Goal: Information Seeking & Learning: Learn about a topic

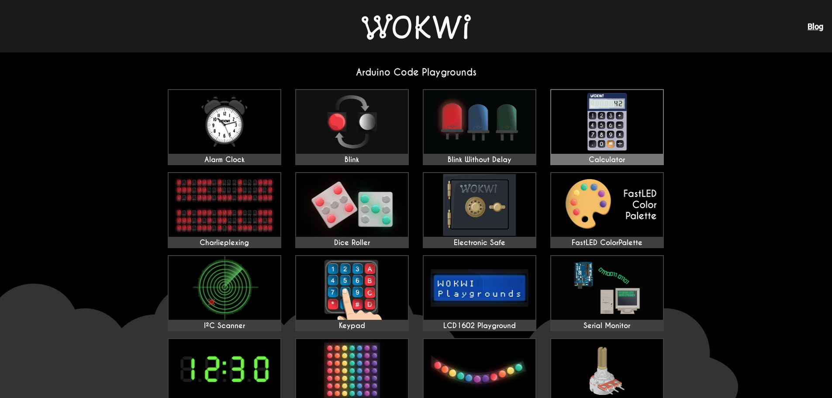
click at [613, 125] on img at bounding box center [607, 122] width 112 height 64
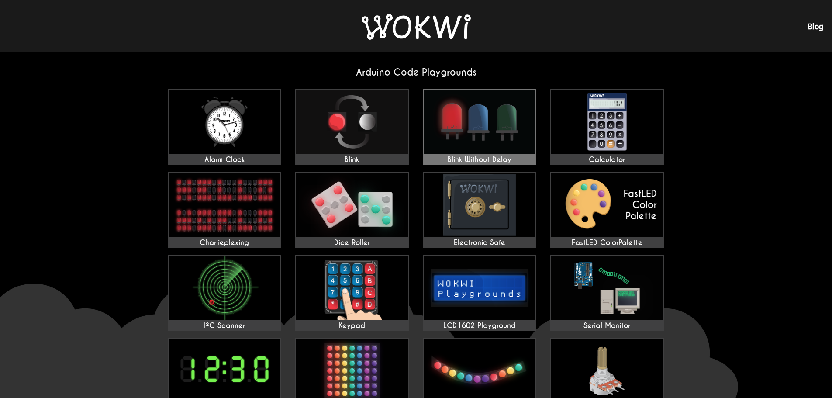
click at [485, 130] on img at bounding box center [480, 122] width 112 height 64
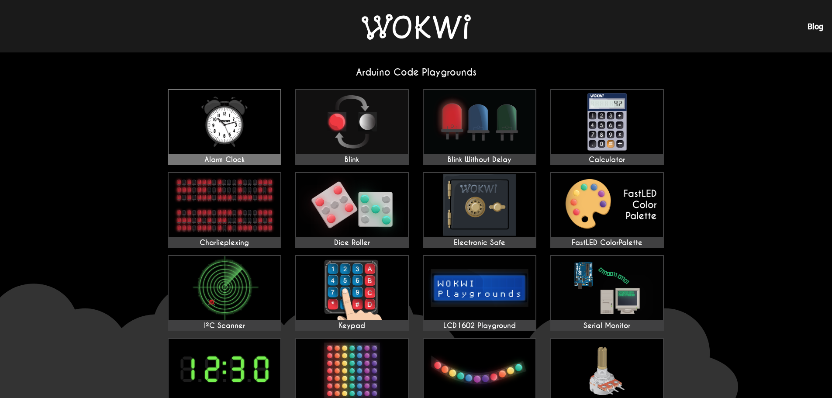
click at [228, 123] on img at bounding box center [225, 122] width 112 height 64
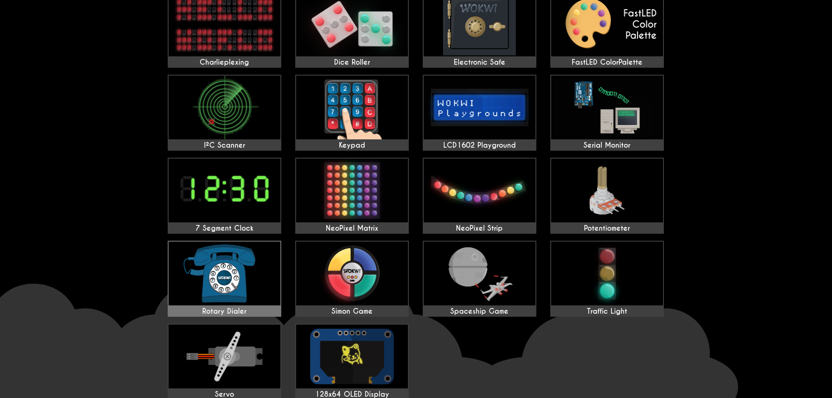
scroll to position [218, 0]
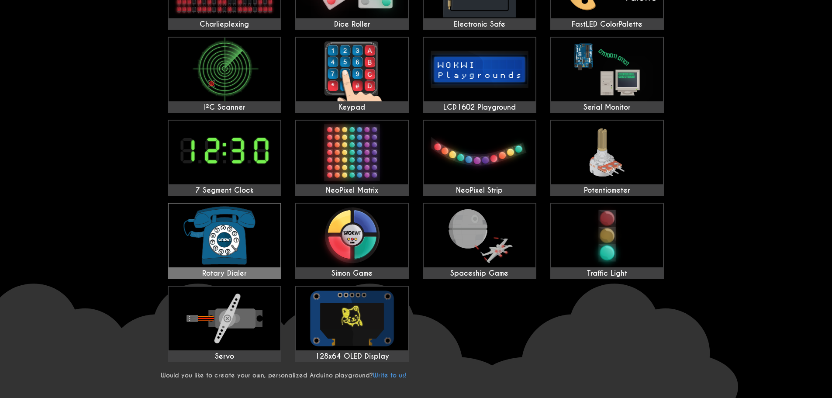
click at [234, 251] on img at bounding box center [225, 236] width 112 height 64
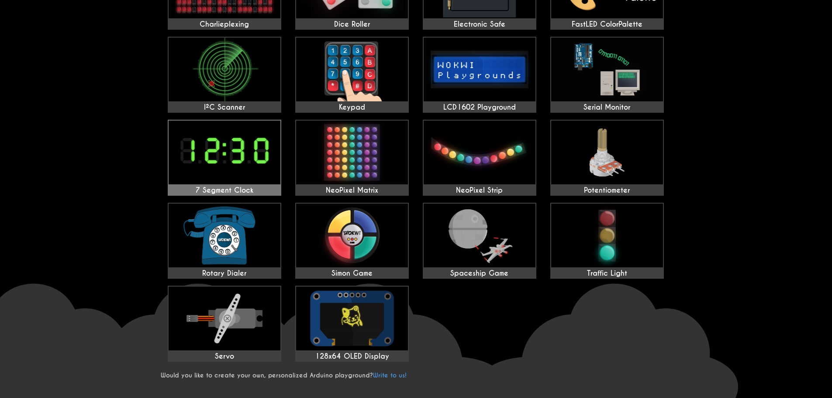
click at [222, 153] on img at bounding box center [225, 153] width 112 height 64
click at [361, 160] on img at bounding box center [352, 153] width 112 height 64
click at [474, 156] on img at bounding box center [480, 153] width 112 height 64
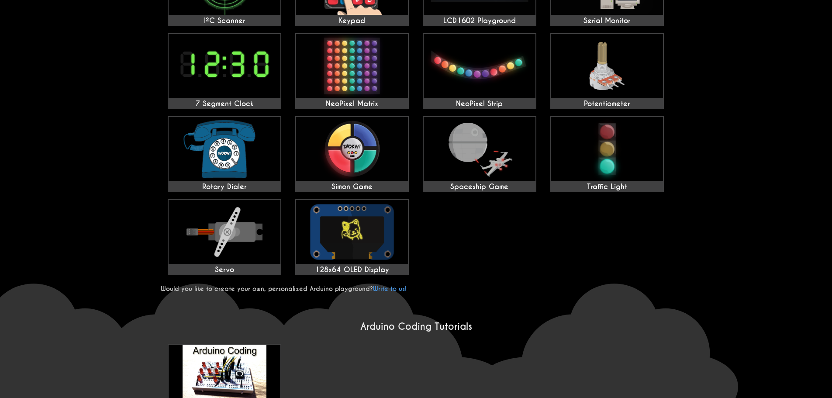
scroll to position [306, 0]
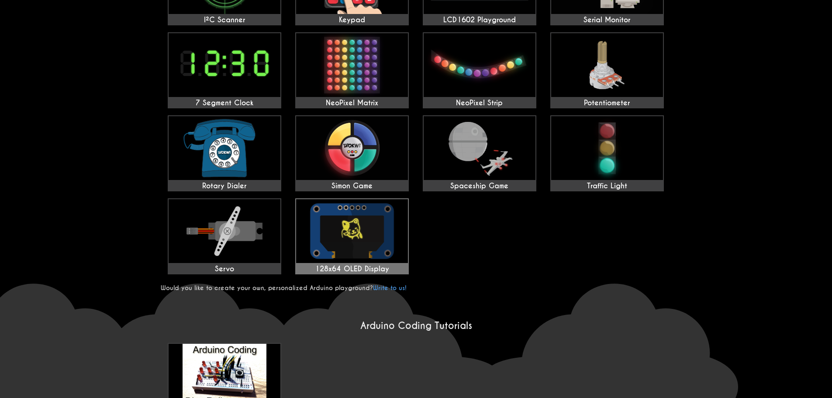
click at [353, 232] on img at bounding box center [352, 231] width 112 height 64
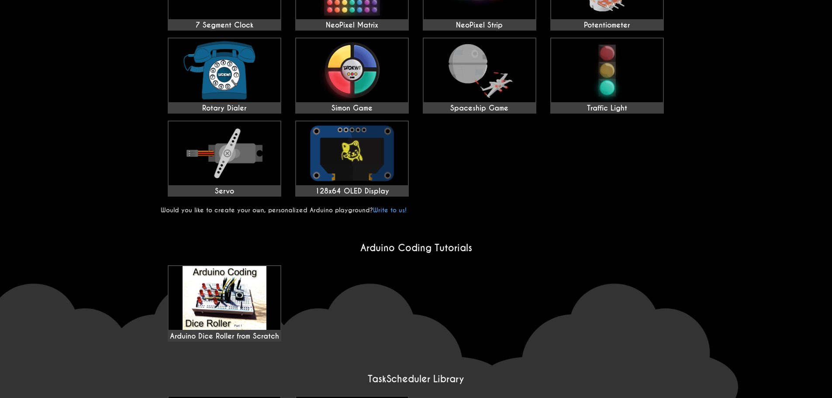
scroll to position [349, 0]
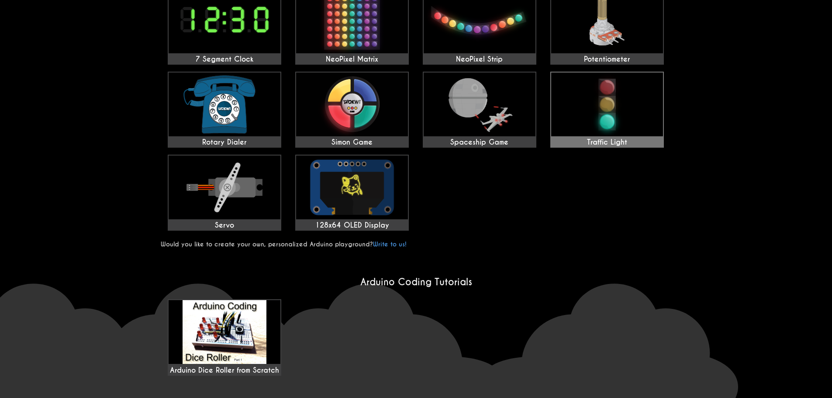
click at [616, 102] on img at bounding box center [607, 105] width 112 height 64
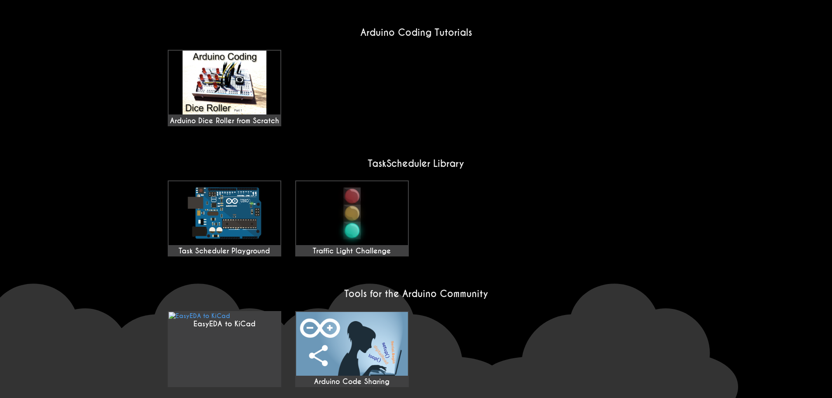
scroll to position [659, 0]
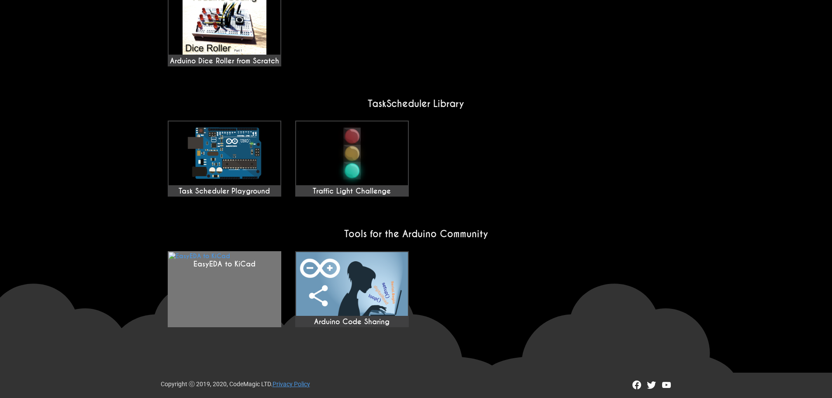
click at [226, 272] on link "EasyEDA to KiCad" at bounding box center [225, 289] width 114 height 76
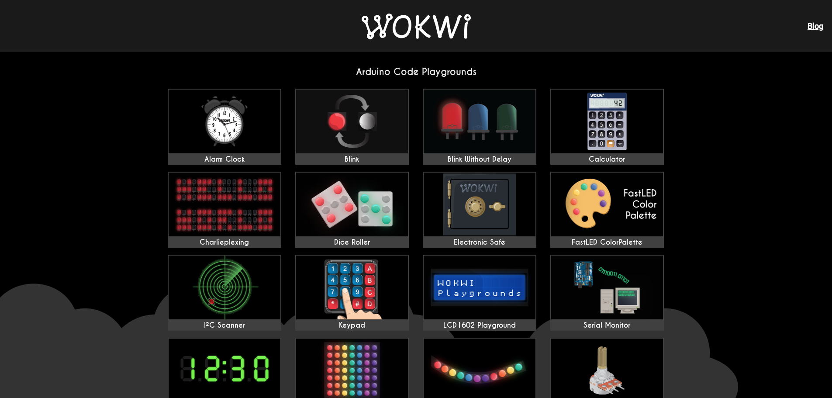
scroll to position [0, 0]
click at [479, 206] on img at bounding box center [480, 205] width 112 height 64
click at [407, 26] on img at bounding box center [416, 27] width 109 height 26
click at [359, 128] on img at bounding box center [352, 122] width 112 height 64
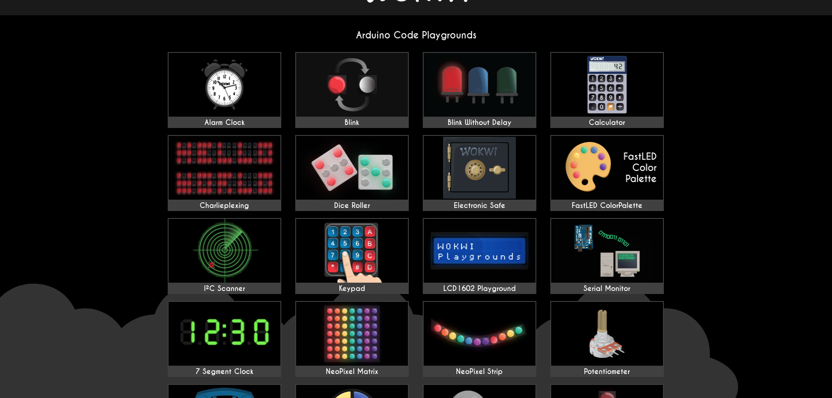
scroll to position [87, 0]
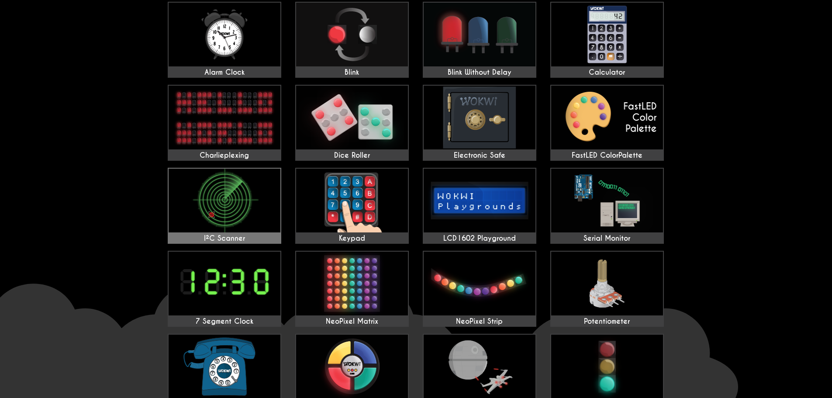
click at [239, 203] on img at bounding box center [225, 201] width 112 height 64
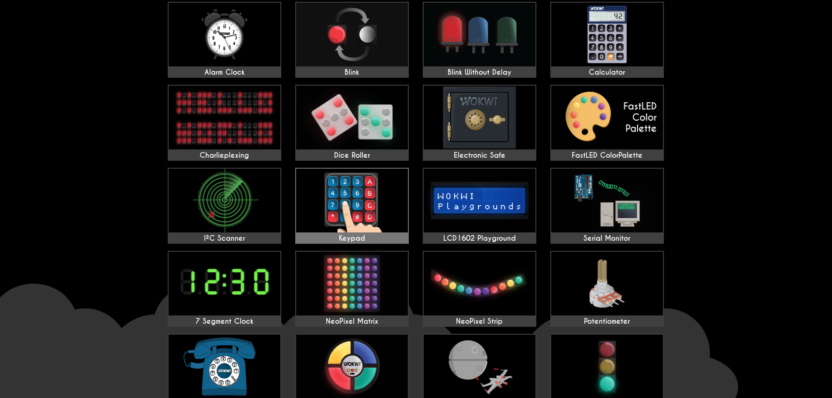
click at [341, 198] on img at bounding box center [352, 201] width 112 height 64
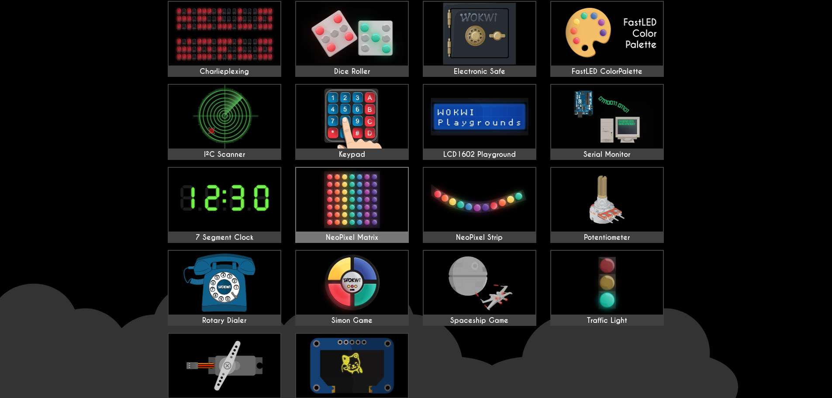
scroll to position [175, 0]
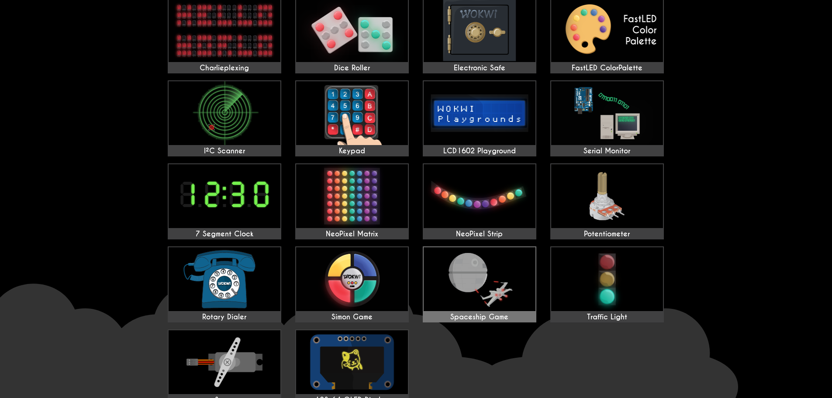
click at [497, 276] on img at bounding box center [480, 279] width 112 height 64
click at [247, 265] on img at bounding box center [225, 279] width 112 height 64
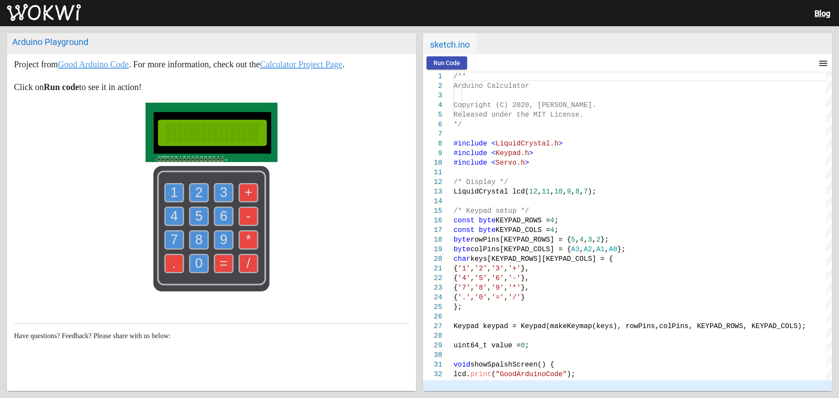
scroll to position [24, 0]
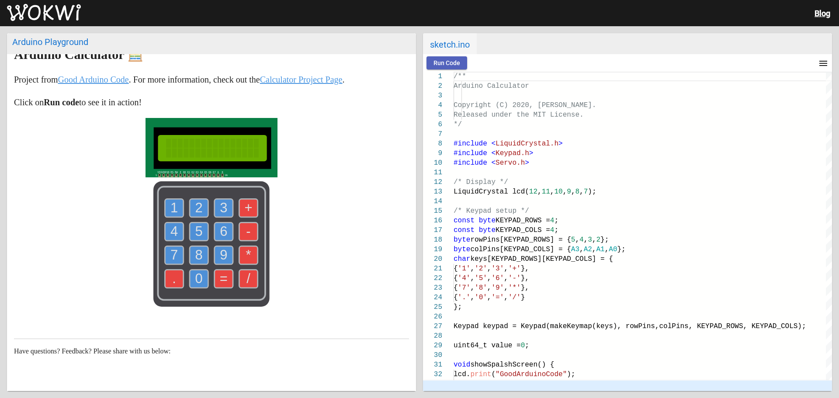
click at [449, 62] on span "Run Code" at bounding box center [446, 62] width 27 height 7
click at [170, 208] on text "1" at bounding box center [173, 207] width 7 height 15
click at [247, 253] on text "*" at bounding box center [248, 254] width 5 height 15
click at [220, 254] on text "9" at bounding box center [223, 254] width 7 height 15
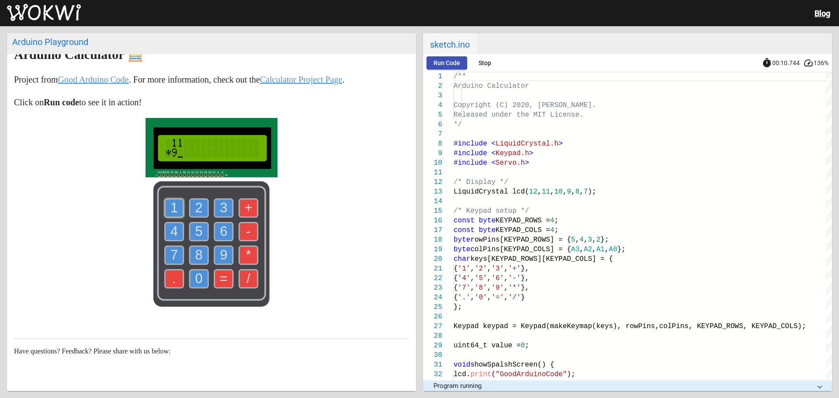
click at [221, 279] on text "=" at bounding box center [224, 278] width 8 height 15
click at [248, 209] on text "+" at bounding box center [249, 207] width 8 height 15
click at [220, 231] on text "6" at bounding box center [223, 231] width 7 height 15
click at [221, 280] on text "=" at bounding box center [224, 278] width 8 height 15
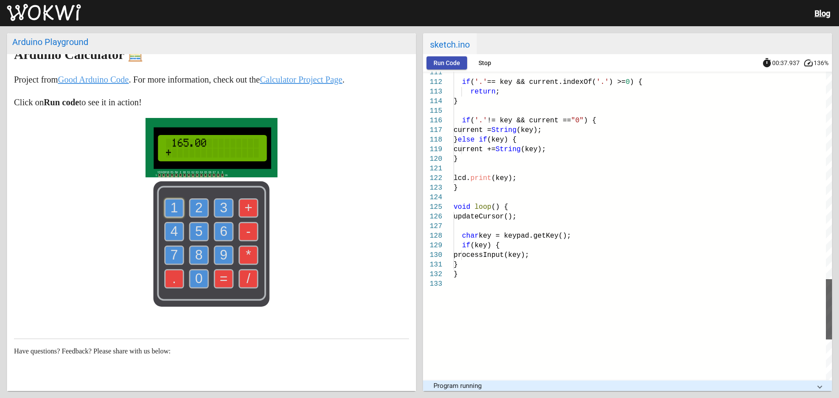
drag, startPoint x: 828, startPoint y: 177, endPoint x: 810, endPoint y: 308, distance: 131.9
click at [810, 308] on div "} } processInput(key); if (key) { char key = keypad.getKey(); updateCursor(); v…" at bounding box center [642, 226] width 378 height 308
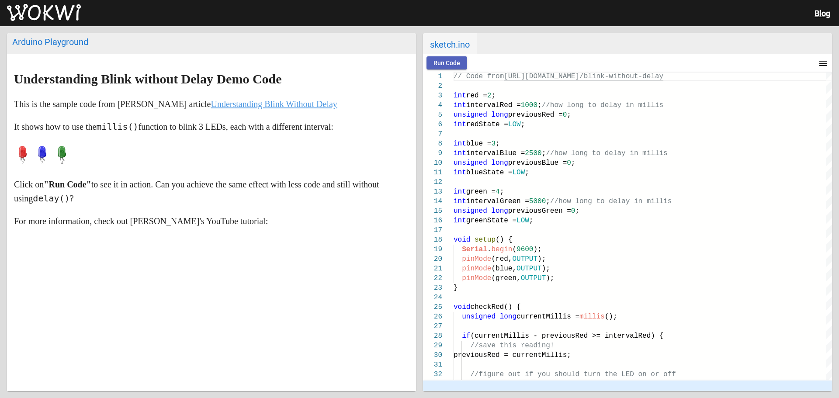
click at [449, 63] on span "Run Code" at bounding box center [446, 62] width 27 height 7
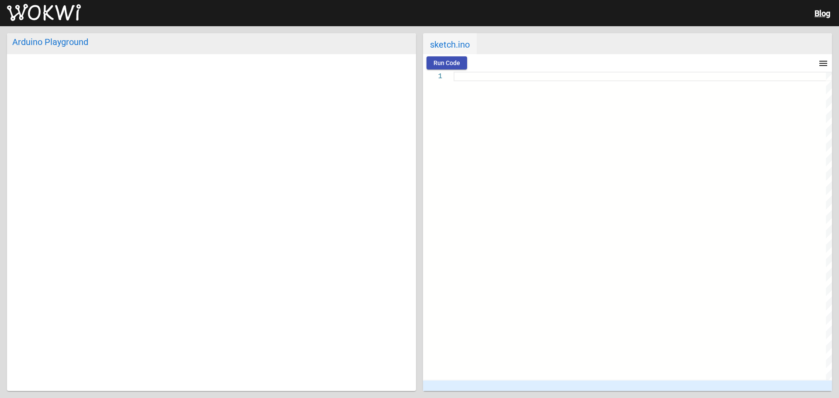
type textarea "/** Arduino Digital Alarm Clock Copyright (C) 2020, Uri Shaked. Released under …"
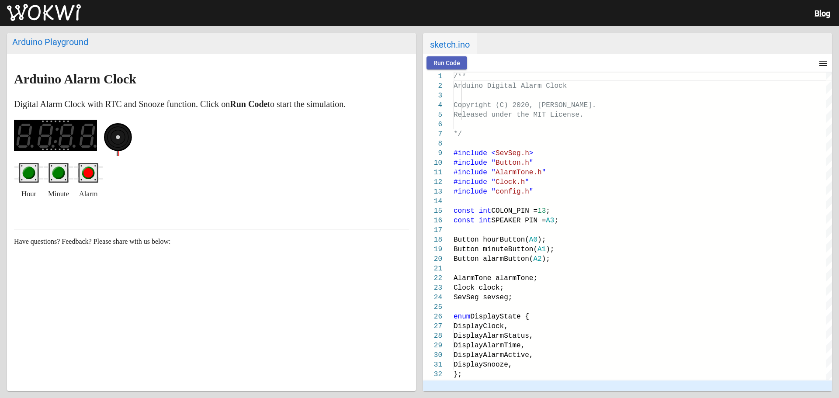
click at [441, 62] on span "Run Code" at bounding box center [446, 62] width 27 height 7
click at [86, 174] on circle "red pushbutton" at bounding box center [88, 173] width 10 height 10
click at [52, 173] on rect "green pushbutton" at bounding box center [58, 172] width 17 height 17
click at [88, 175] on circle "red pushbutton" at bounding box center [88, 173] width 10 height 10
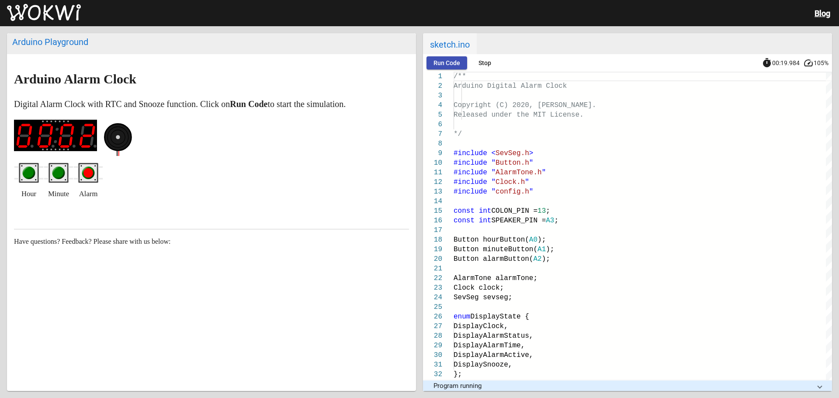
click at [61, 173] on circle "green pushbutton" at bounding box center [59, 173] width 10 height 10
click at [32, 175] on circle "green pushbutton" at bounding box center [29, 173] width 10 height 10
click at [117, 138] on circle at bounding box center [118, 137] width 4 height 4
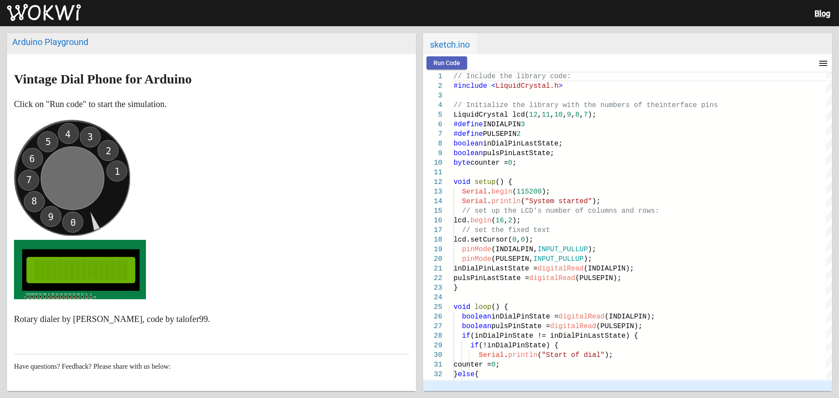
click at [444, 66] on button "Run Code" at bounding box center [446, 62] width 41 height 13
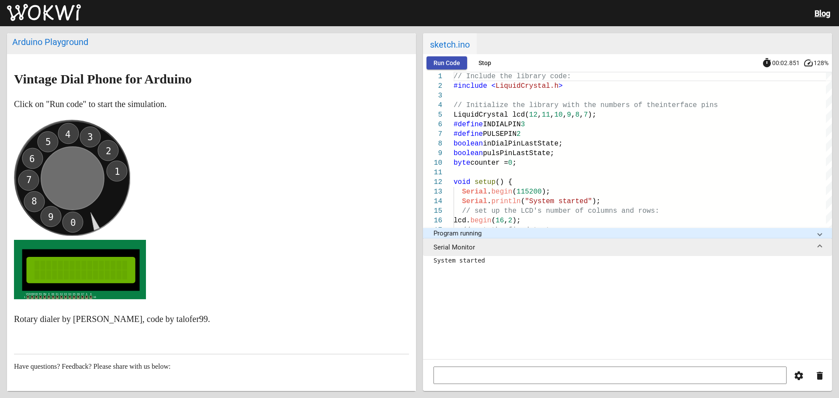
drag, startPoint x: 33, startPoint y: 159, endPoint x: 78, endPoint y: 155, distance: 45.2
click at [78, 155] on icon "0 9 8 7 6 5 4 3 2 1" at bounding box center [72, 178] width 116 height 116
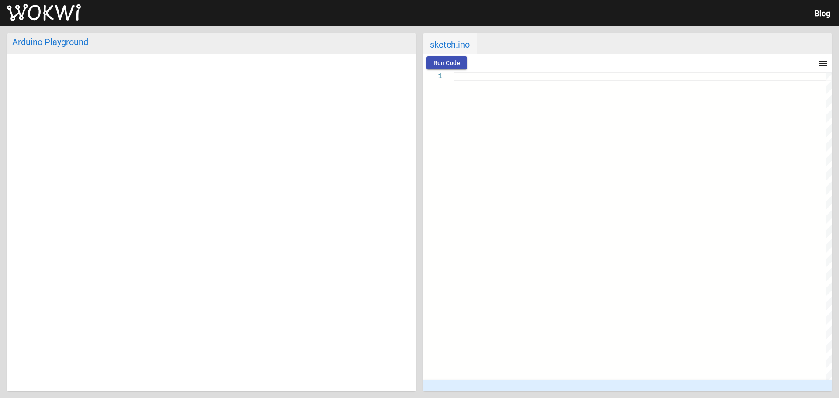
type textarea "/** * Simple 7-Segment Timer Counter (Minutes and Second). * * Drives four-segm…"
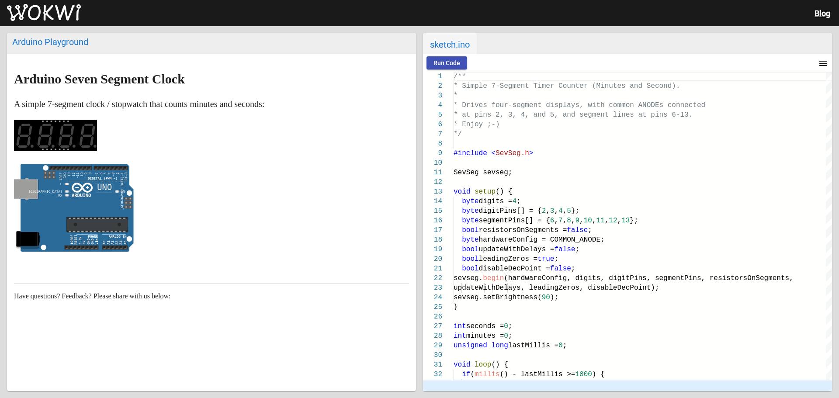
click at [448, 59] on span "Run Code" at bounding box center [446, 62] width 27 height 7
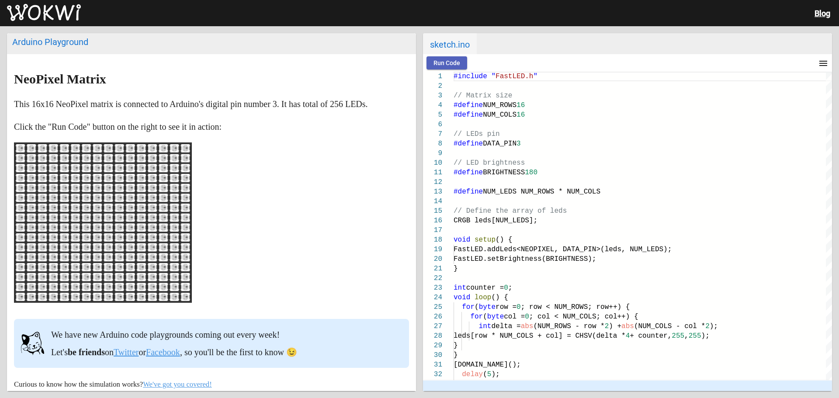
click at [448, 62] on span "Run Code" at bounding box center [446, 62] width 27 height 7
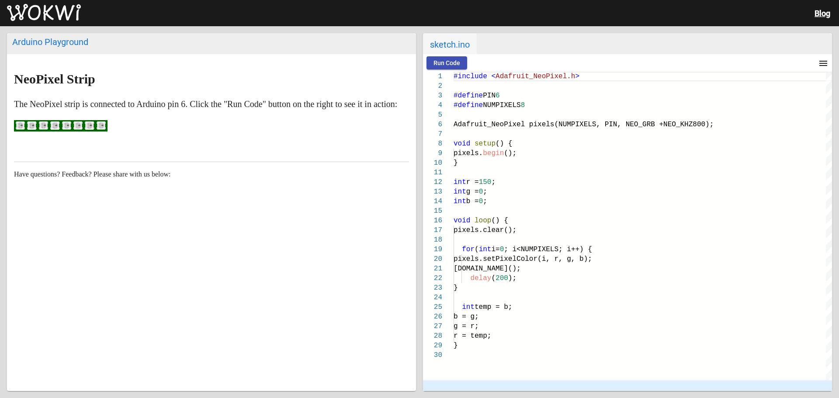
click at [458, 65] on span "Run Code" at bounding box center [446, 62] width 27 height 7
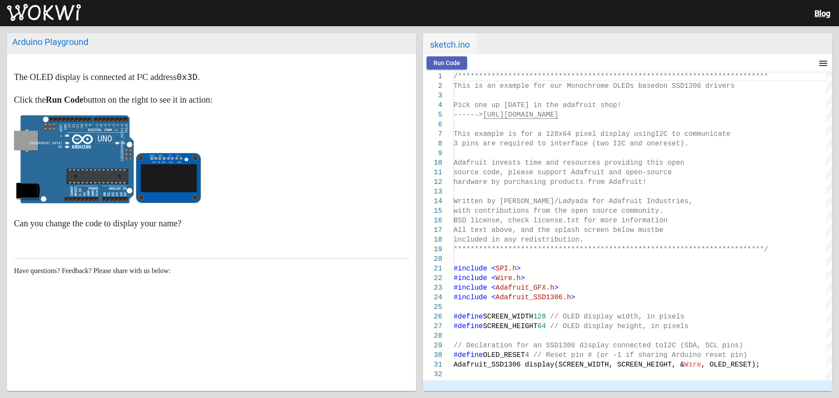
click at [443, 62] on span "Run Code" at bounding box center [446, 62] width 27 height 7
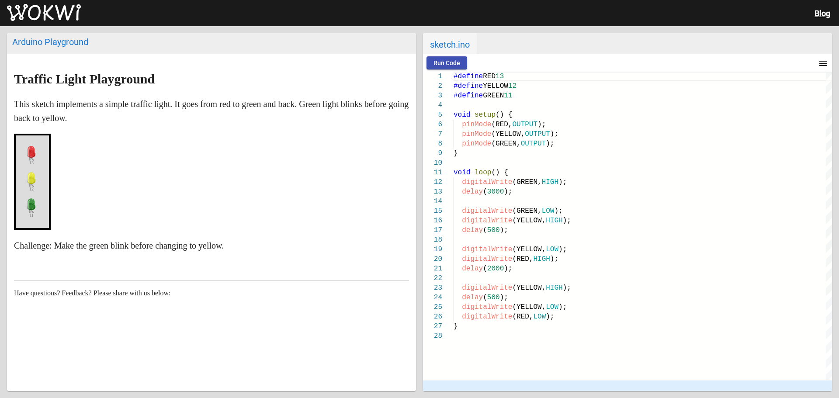
click at [441, 62] on span "Run Code" at bounding box center [446, 62] width 27 height 7
click at [487, 231] on span "500" at bounding box center [493, 230] width 13 height 8
click at [483, 298] on span "(" at bounding box center [485, 298] width 4 height 8
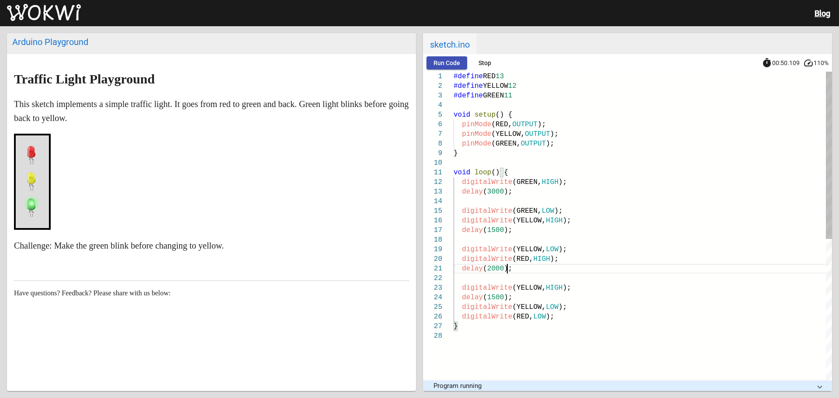
click at [622, 265] on div "delay ( 2000 );" at bounding box center [642, 269] width 378 height 10
click at [448, 64] on span "Run Code" at bounding box center [446, 62] width 27 height 7
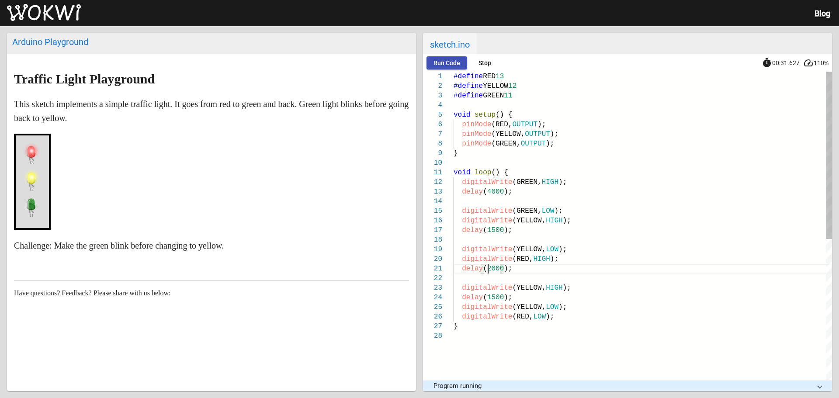
type textarea "delay(3000); digitalWrite(YELLOW, HIGH); delay(1500); digitalWrite(YELLOW, LOW)…"
click at [446, 62] on span "Run Code" at bounding box center [446, 62] width 27 height 7
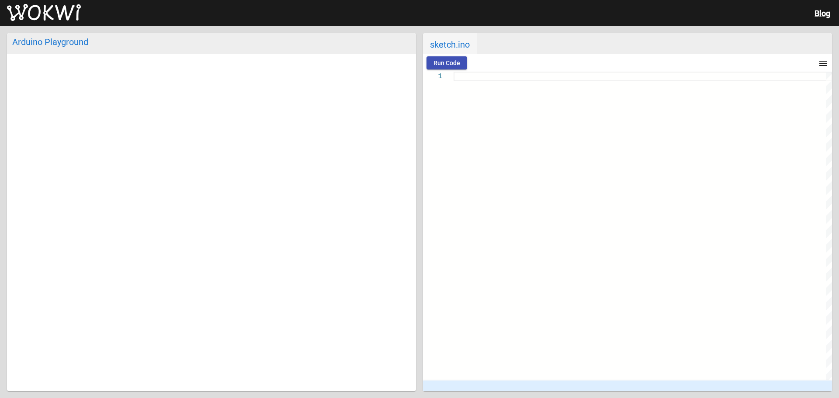
type textarea "/** Arduino Electronic Safe Copyright (C) 2020, Uri Shaked. Released under the …"
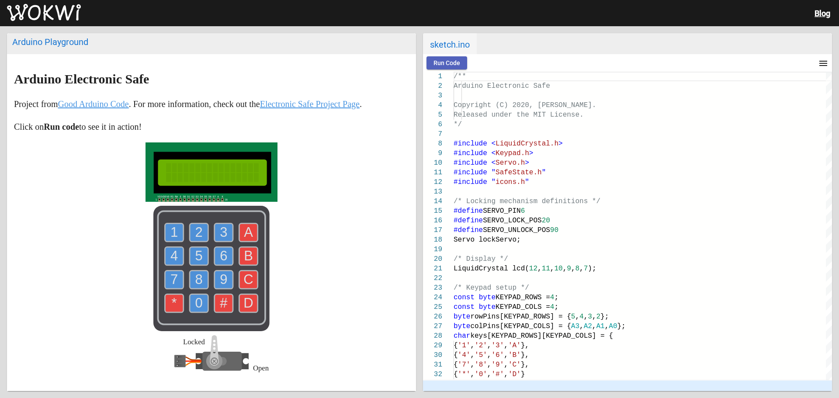
click at [444, 63] on span "Run Code" at bounding box center [446, 62] width 27 height 7
click at [198, 255] on text "5" at bounding box center [198, 255] width 7 height 15
click at [199, 254] on text "5" at bounding box center [198, 255] width 7 height 15
click at [245, 229] on text "A" at bounding box center [248, 232] width 9 height 15
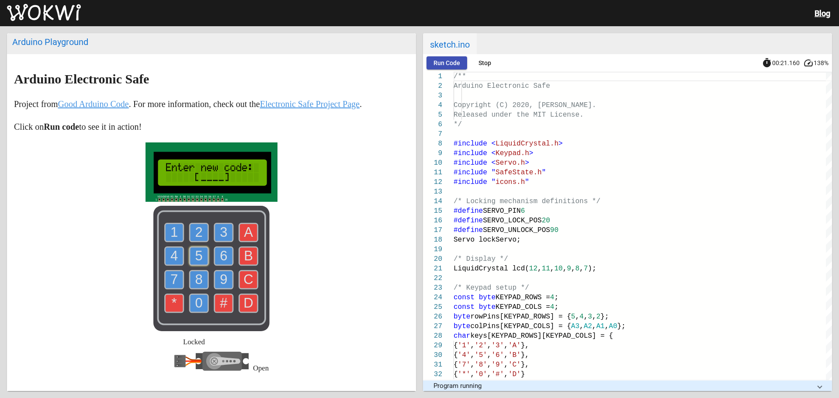
click at [197, 277] on text "8" at bounding box center [198, 279] width 7 height 15
click at [220, 277] on text "9" at bounding box center [223, 279] width 7 height 15
click at [199, 276] on text "8" at bounding box center [198, 279] width 7 height 15
click at [215, 276] on use at bounding box center [224, 279] width 18 height 18
click at [195, 280] on text "8" at bounding box center [198, 279] width 7 height 15
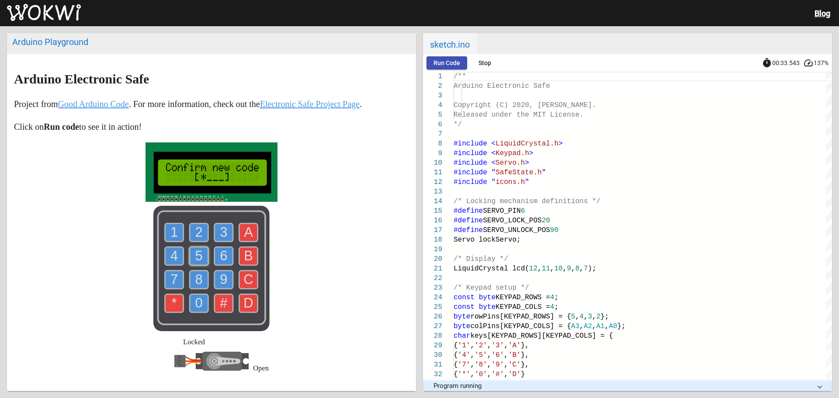
click at [220, 279] on text "9" at bounding box center [223, 279] width 7 height 15
drag, startPoint x: 198, startPoint y: 279, endPoint x: 208, endPoint y: 279, distance: 9.6
click at [199, 279] on text "8" at bounding box center [198, 279] width 7 height 15
click at [221, 279] on text "9" at bounding box center [223, 279] width 7 height 15
click at [196, 279] on text "8" at bounding box center [198, 279] width 7 height 15
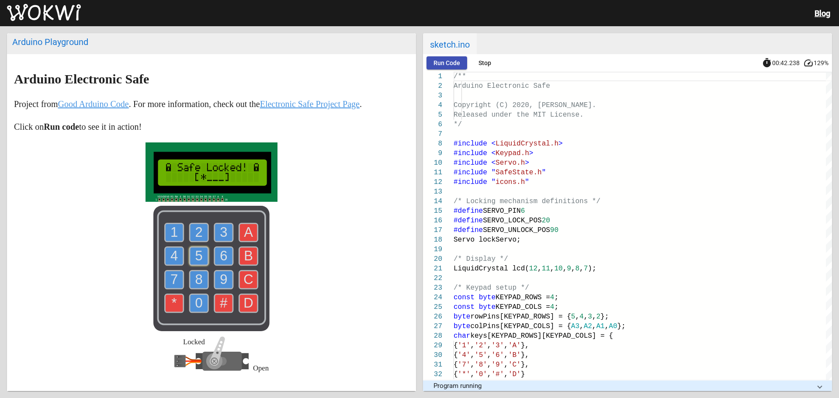
click at [220, 279] on text "9" at bounding box center [223, 279] width 7 height 15
click at [201, 280] on use at bounding box center [199, 279] width 18 height 18
click at [222, 280] on text "9" at bounding box center [223, 279] width 7 height 15
click at [197, 280] on text "8" at bounding box center [198, 279] width 7 height 15
drag, startPoint x: 213, startPoint y: 279, endPoint x: 207, endPoint y: 280, distance: 6.6
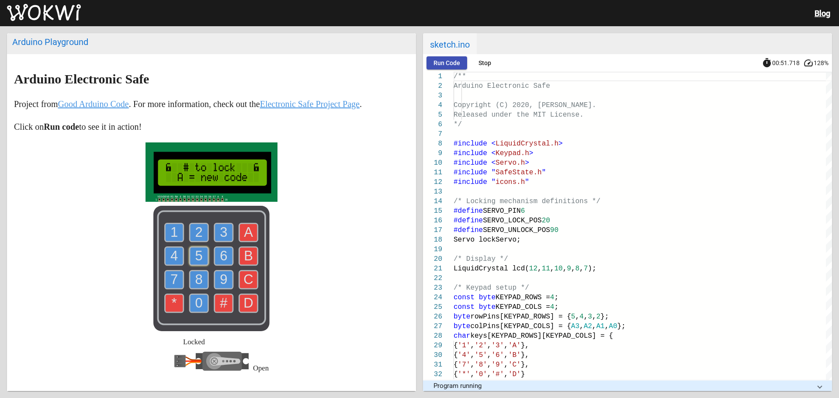
click at [215, 279] on use at bounding box center [224, 279] width 18 height 18
click at [199, 280] on text "8" at bounding box center [198, 279] width 7 height 15
click at [220, 280] on text "9" at bounding box center [223, 279] width 7 height 15
click at [244, 235] on text "A" at bounding box center [248, 232] width 9 height 15
click at [239, 277] on use at bounding box center [248, 279] width 18 height 18
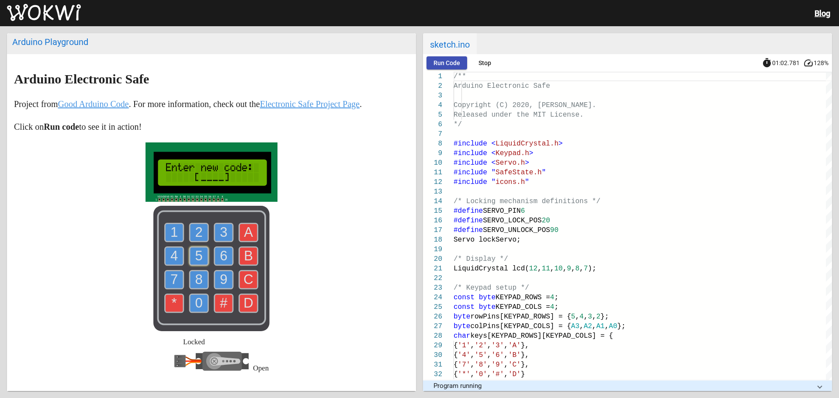
click at [249, 257] on text "B" at bounding box center [248, 255] width 9 height 15
click at [220, 303] on text "#" at bounding box center [224, 302] width 8 height 15
click at [200, 282] on use at bounding box center [199, 279] width 18 height 18
click at [201, 282] on use at bounding box center [199, 279] width 18 height 18
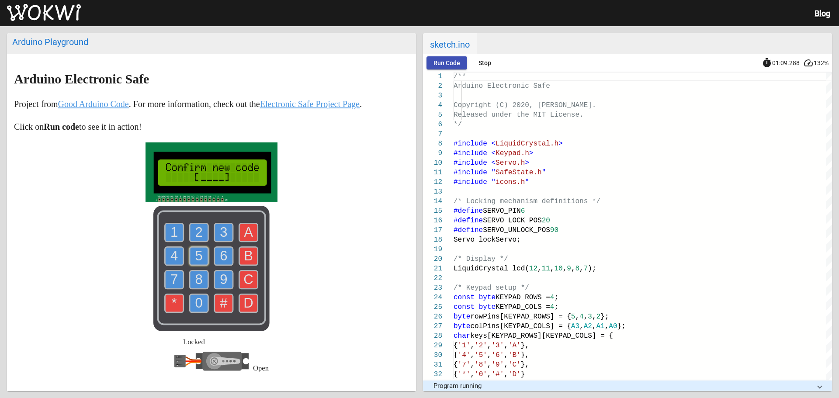
click at [201, 282] on use at bounding box center [199, 279] width 18 height 18
click at [201, 256] on use at bounding box center [199, 256] width 18 height 18
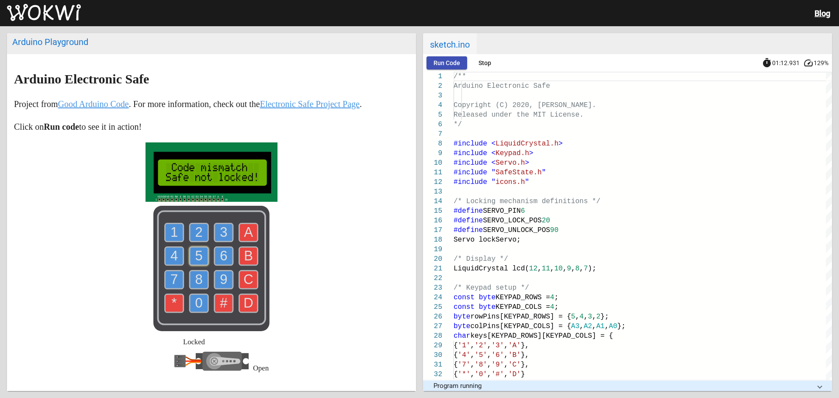
click at [201, 256] on use at bounding box center [199, 256] width 18 height 18
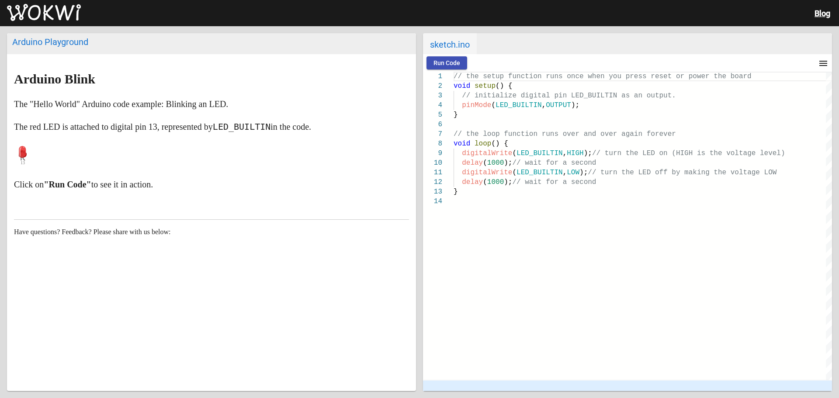
click at [441, 65] on span "Run Code" at bounding box center [446, 62] width 27 height 7
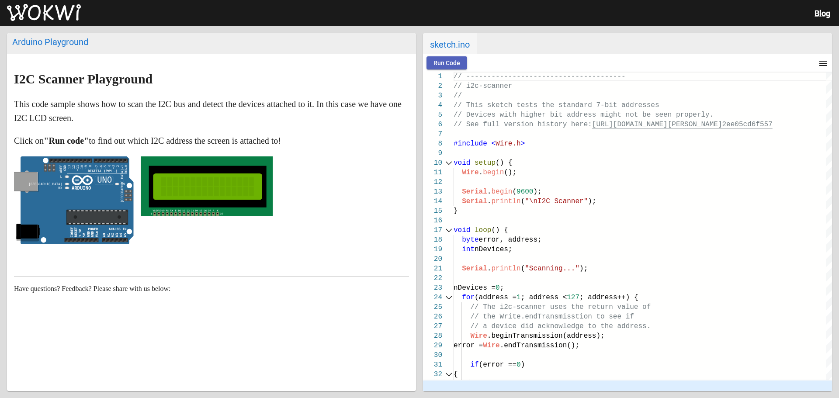
drag, startPoint x: 448, startPoint y: 59, endPoint x: 429, endPoint y: 72, distance: 22.7
click at [448, 59] on span "Run Code" at bounding box center [446, 62] width 27 height 7
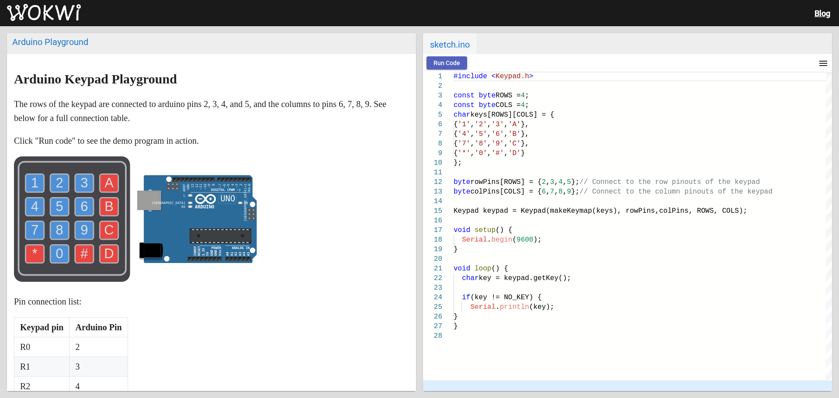
click at [448, 62] on span "Run Code" at bounding box center [446, 62] width 27 height 7
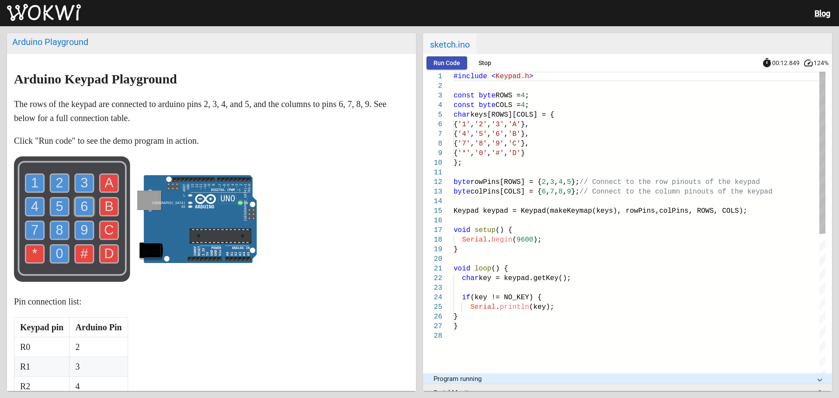
click at [83, 203] on text "6" at bounding box center [83, 206] width 7 height 15
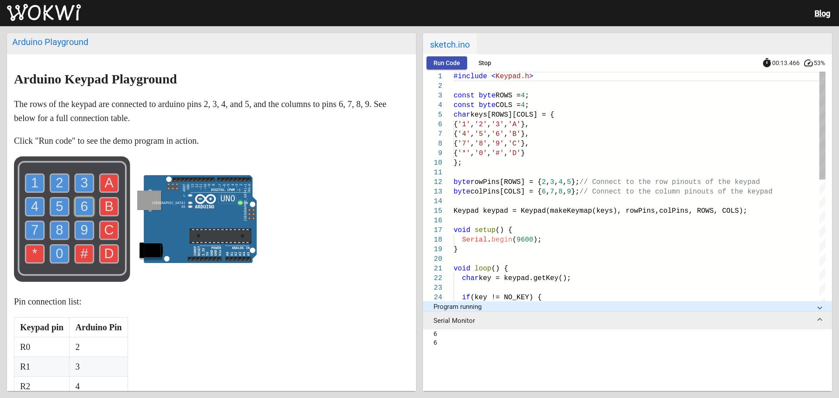
click at [83, 203] on text "6" at bounding box center [83, 206] width 7 height 15
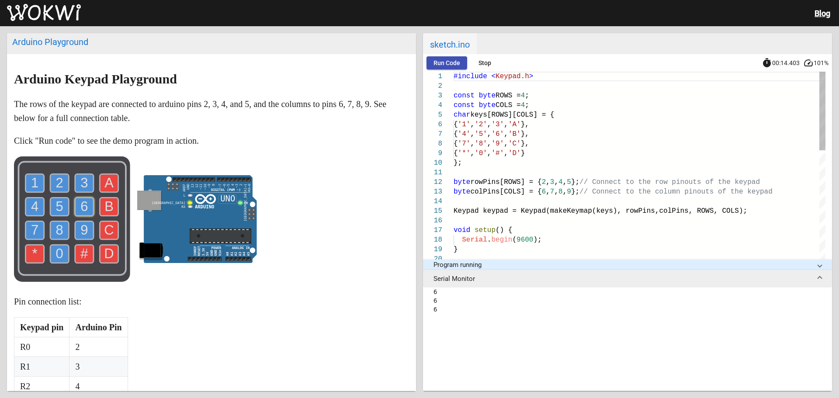
click at [83, 203] on text "6" at bounding box center [83, 206] width 7 height 15
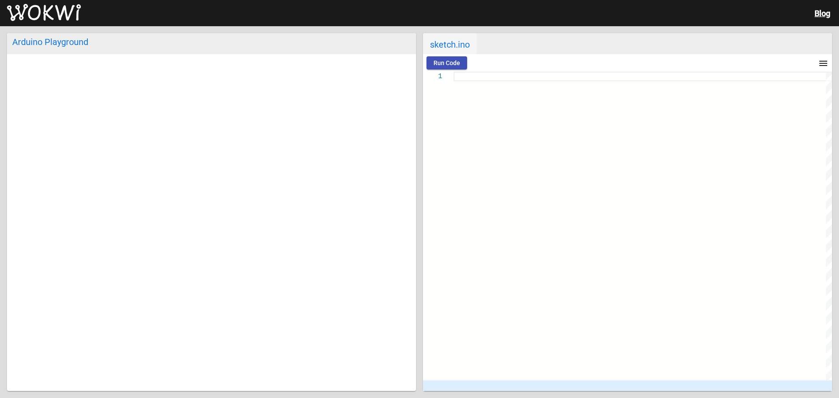
type textarea "**********"
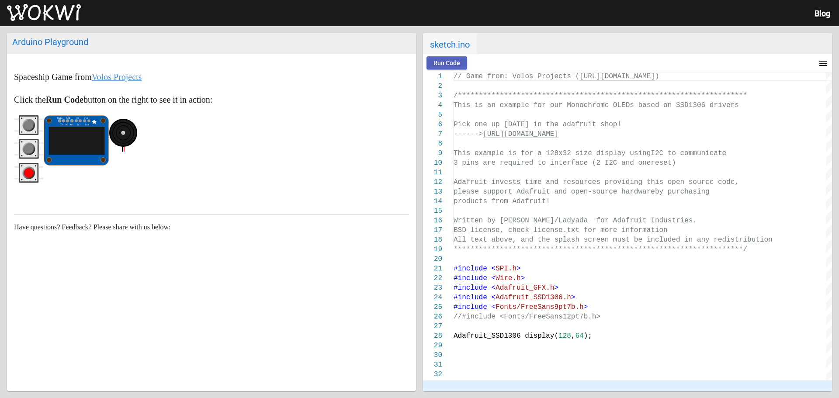
click at [447, 61] on span "Run Code" at bounding box center [446, 62] width 27 height 7
click at [25, 147] on circle "gray pushbutton" at bounding box center [29, 149] width 10 height 10
click at [28, 126] on circle "gray pushbutton" at bounding box center [29, 126] width 10 height 10
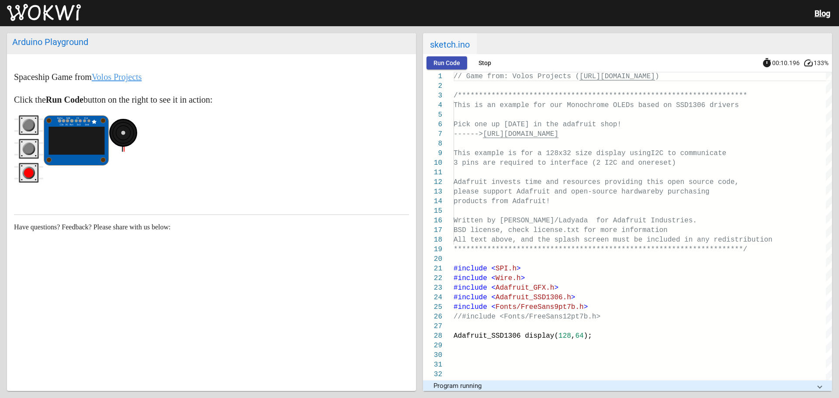
click at [33, 146] on circle "gray pushbutton" at bounding box center [29, 149] width 13 height 13
click at [33, 144] on rect "gray pushbutton" at bounding box center [28, 148] width 17 height 17
click at [34, 126] on circle "gray pushbutton" at bounding box center [29, 125] width 13 height 13
click at [33, 126] on circle "gray pushbutton" at bounding box center [29, 126] width 10 height 10
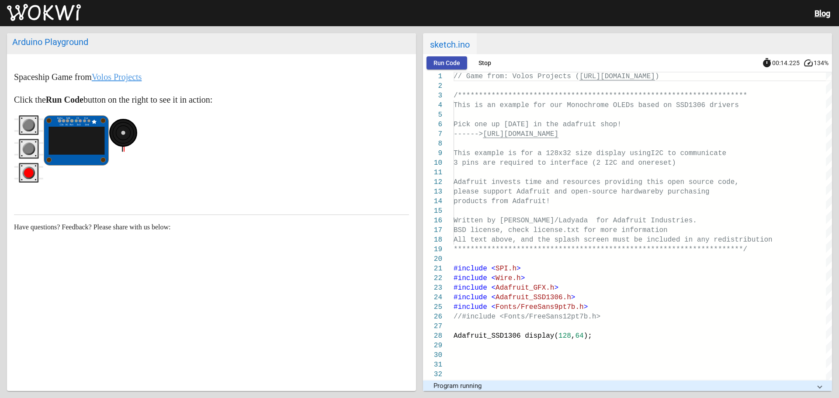
click at [33, 126] on circle "gray pushbutton" at bounding box center [29, 126] width 10 height 10
click at [37, 147] on rect "gray pushbutton" at bounding box center [28, 148] width 17 height 17
click at [29, 173] on circle "red pushbutton" at bounding box center [29, 173] width 10 height 10
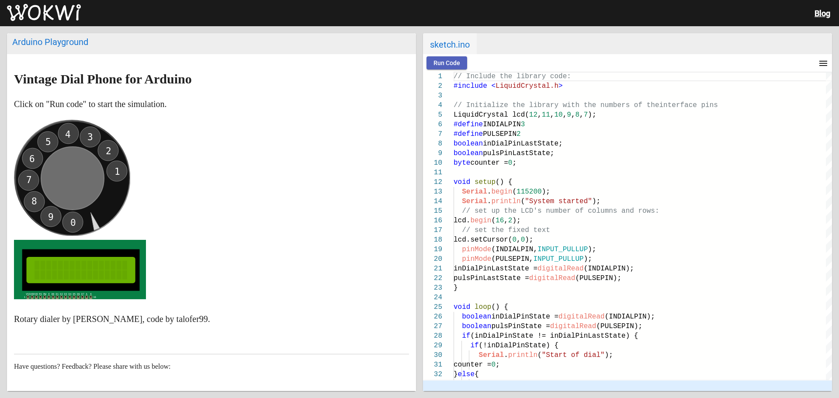
click at [452, 61] on span "Run Code" at bounding box center [446, 62] width 27 height 7
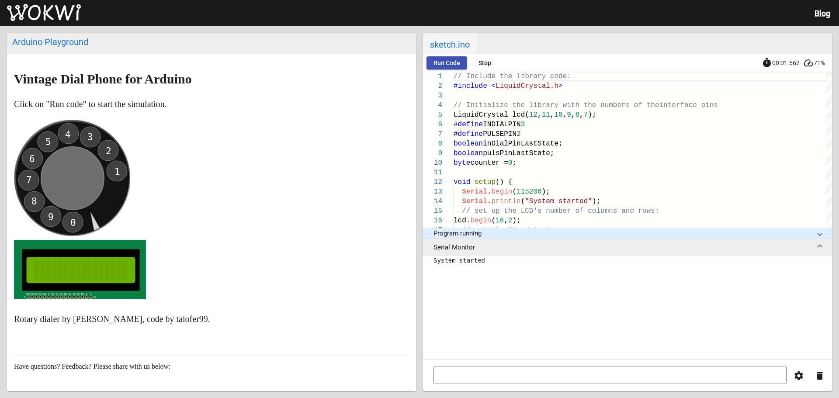
click at [71, 136] on circle at bounding box center [72, 178] width 116 height 116
drag, startPoint x: 69, startPoint y: 135, endPoint x: 117, endPoint y: 211, distance: 89.7
click at [116, 215] on icon "0 9 8 7 6 5 4 3 2 1" at bounding box center [72, 178] width 116 height 116
click at [66, 131] on text "4" at bounding box center [68, 134] width 6 height 10
click at [33, 156] on text "6" at bounding box center [32, 159] width 6 height 10
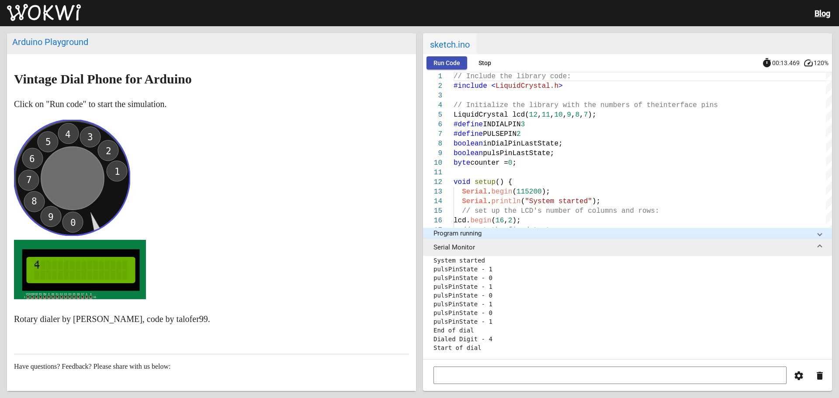
scroll to position [122, 0]
click at [33, 203] on text "8" at bounding box center [34, 201] width 6 height 10
